Goal: Find specific page/section: Find specific page/section

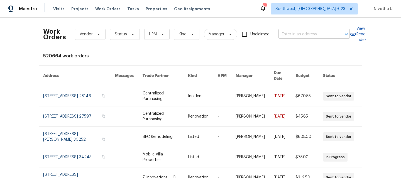
click at [304, 38] on input "text" at bounding box center [306, 34] width 56 height 9
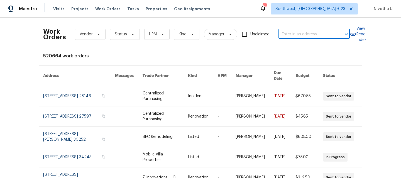
click at [303, 35] on input "text" at bounding box center [306, 34] width 56 height 9
paste input "8222 Kearsarge Dr Austin, TX 78745"
type input "8222 Kearsarge Dr Austin, TX 78745"
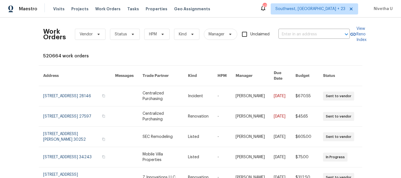
click at [324, 16] on div "Maestro Visits Projects Work Orders Tasks Properties Geo Assignments 471 Southw…" at bounding box center [200, 9] width 401 height 18
click at [324, 11] on span "Southwest, FL + 23" at bounding box center [310, 9] width 70 height 6
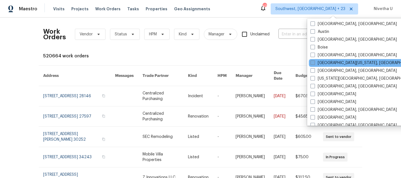
scroll to position [185, 0]
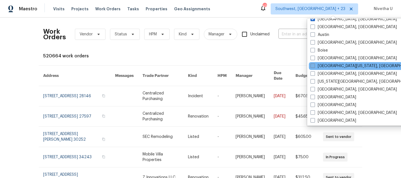
click at [322, 35] on label "Austin" at bounding box center [320, 35] width 19 height 6
click at [314, 35] on input "Austin" at bounding box center [313, 34] width 4 height 4
checkbox input "true"
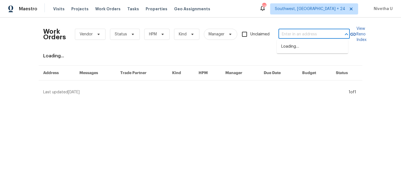
click at [287, 36] on input "text" at bounding box center [306, 34] width 56 height 9
paste input "8222 Kearsarge Dr Austin, TX 78745"
type input "8222 Kearsarge Dr Austin, TX 78745"
click at [290, 49] on li "8222 Kearsarge Dr, Austin, TX 78745" at bounding box center [312, 46] width 71 height 9
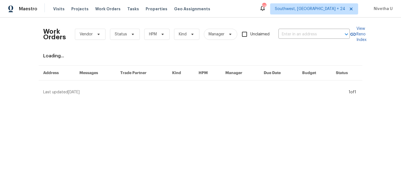
type input "8222 Kearsarge Dr, Austin, TX 78745"
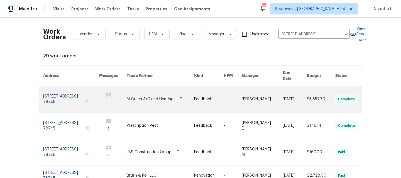
click at [47, 96] on link at bounding box center [71, 99] width 56 height 26
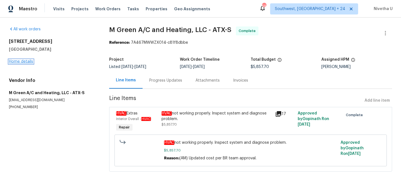
click at [20, 62] on link "Home details" at bounding box center [21, 62] width 24 height 4
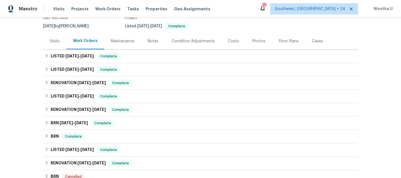
scroll to position [53, 0]
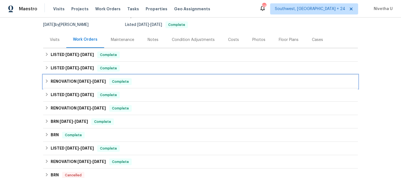
click at [132, 84] on div "RENOVATION 4/14/25 - 4/18/25 Complete" at bounding box center [200, 81] width 311 height 7
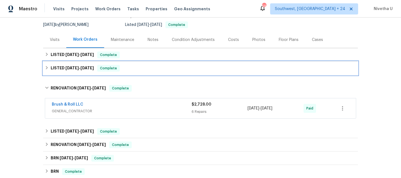
click at [127, 72] on div "LISTED 5/6/25 - 5/8/25 Complete" at bounding box center [200, 68] width 315 height 13
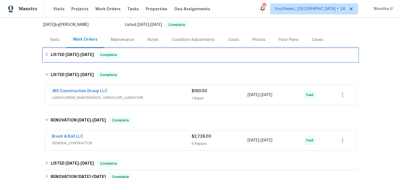
click at [124, 60] on div "LISTED 7/31/25 - 8/13/25 Complete" at bounding box center [200, 54] width 315 height 13
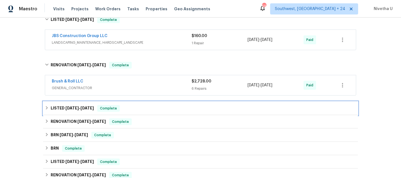
click at [124, 110] on div "LISTED 1/29/25 - 1/30/25 Complete" at bounding box center [200, 108] width 311 height 7
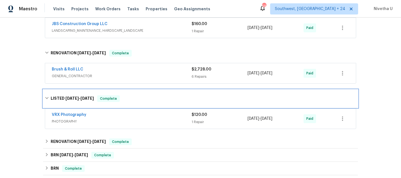
scroll to position [170, 0]
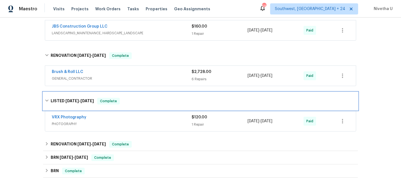
click at [124, 98] on div "LISTED 1/29/25 - 1/30/25 Complete" at bounding box center [200, 101] width 311 height 7
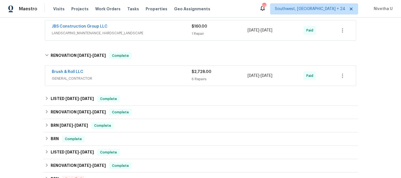
click at [123, 78] on span "GENERAL_CONTRACTOR" at bounding box center [122, 79] width 140 height 6
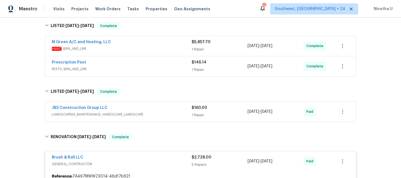
scroll to position [0, 0]
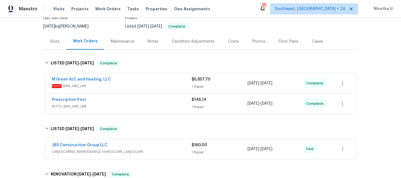
click at [149, 144] on div "JBS Construction Group LLC" at bounding box center [122, 145] width 140 height 7
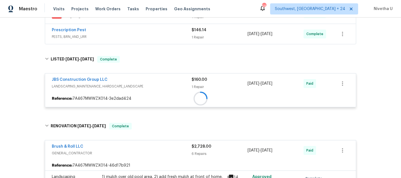
scroll to position [122, 0]
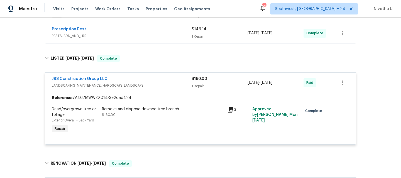
click at [147, 36] on span "PESTS, BRN_AND_LRR" at bounding box center [122, 36] width 140 height 6
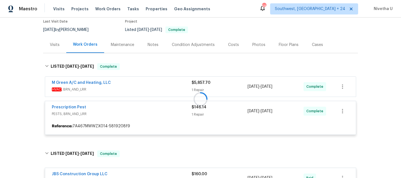
scroll to position [47, 0]
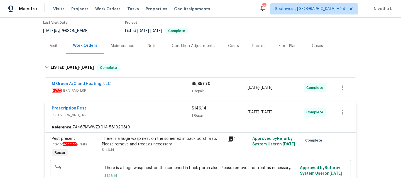
click at [139, 92] on span "HVAC , BRN_AND_LRR" at bounding box center [122, 91] width 140 height 6
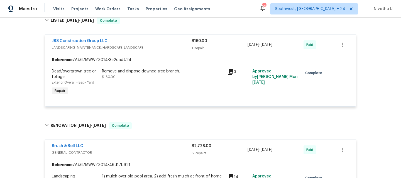
scroll to position [284, 0]
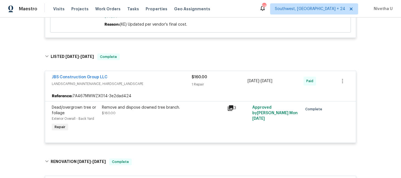
click at [155, 79] on div "JBS Construction Group LLC" at bounding box center [122, 77] width 140 height 7
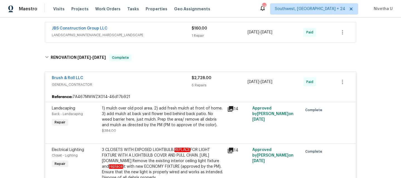
scroll to position [329, 0]
click at [160, 76] on div "Brush & Roll LLC" at bounding box center [122, 78] width 140 height 7
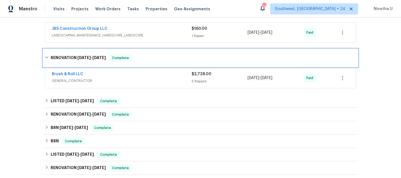
click at [156, 60] on div "RENOVATION 4/14/25 - 4/18/25 Complete" at bounding box center [200, 58] width 311 height 7
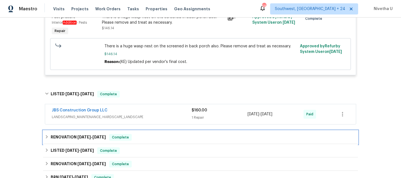
scroll to position [246, 0]
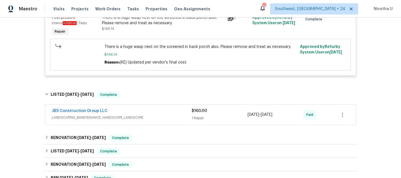
click at [158, 119] on span "LANDSCAPING_MAINTENANCE, HARDSCAPE_LANDSCAPE" at bounding box center [122, 118] width 140 height 6
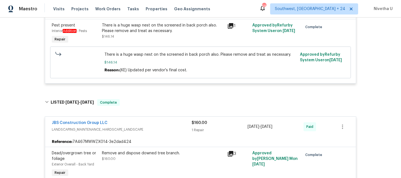
scroll to position [238, 0]
click at [160, 127] on div "JBS Construction Group LLC" at bounding box center [122, 124] width 140 height 7
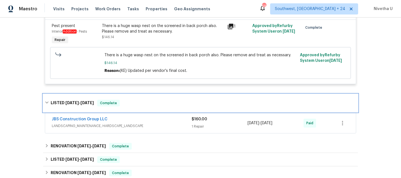
click at [153, 110] on div "LISTED 5/6/25 - 5/8/25 Complete" at bounding box center [200, 103] width 315 height 18
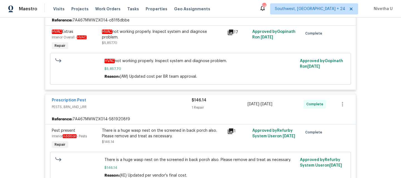
scroll to position [134, 0]
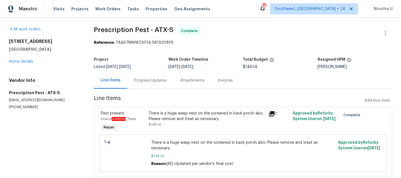
click at [155, 82] on div "Progress Updates" at bounding box center [150, 81] width 33 height 6
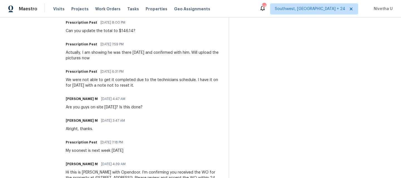
scroll to position [29, 0]
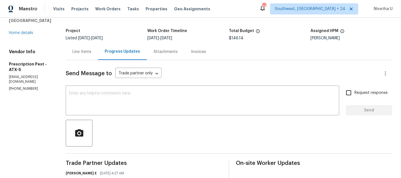
click at [95, 58] on div "Line Items" at bounding box center [82, 51] width 32 height 16
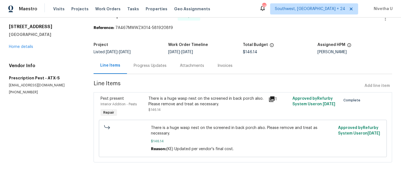
scroll to position [19, 0]
click at [85, 58] on div "All work orders 8222 Kearsarge Dr Austin, TX 78745 Home details Vendor Info Pre…" at bounding box center [200, 90] width 401 height 175
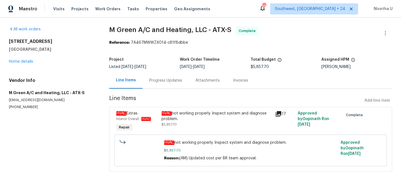
click at [159, 84] on div "Progress Updates" at bounding box center [166, 80] width 46 height 16
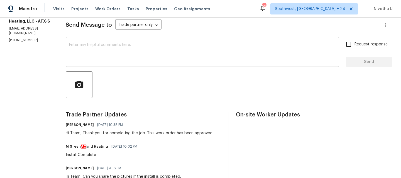
scroll to position [29, 0]
